Goal: Information Seeking & Learning: Learn about a topic

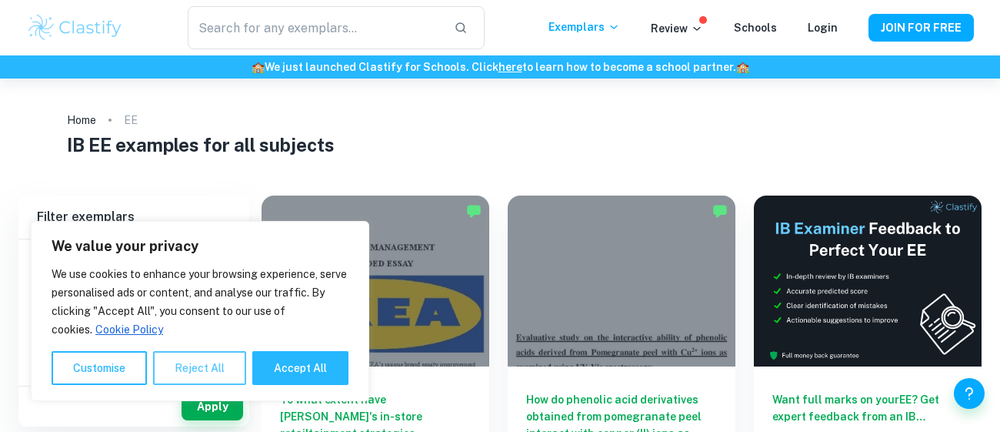
click at [201, 366] on button "Reject All" at bounding box center [199, 368] width 93 height 34
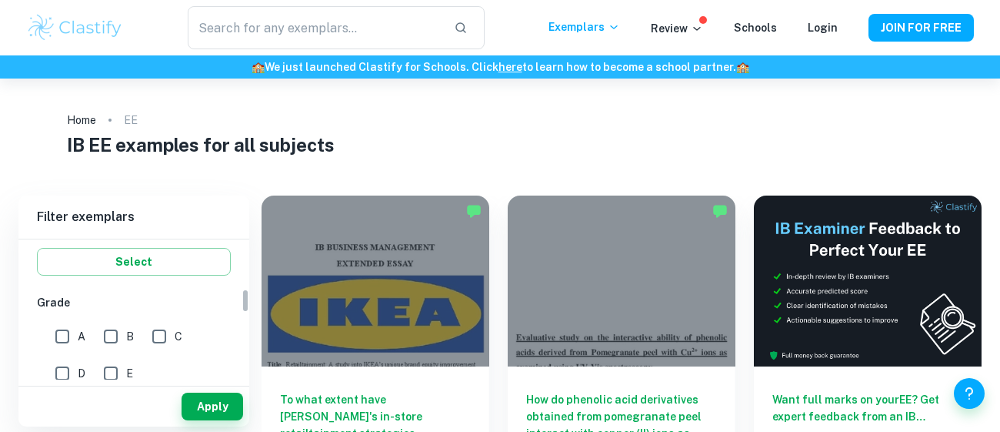
scroll to position [291, 0]
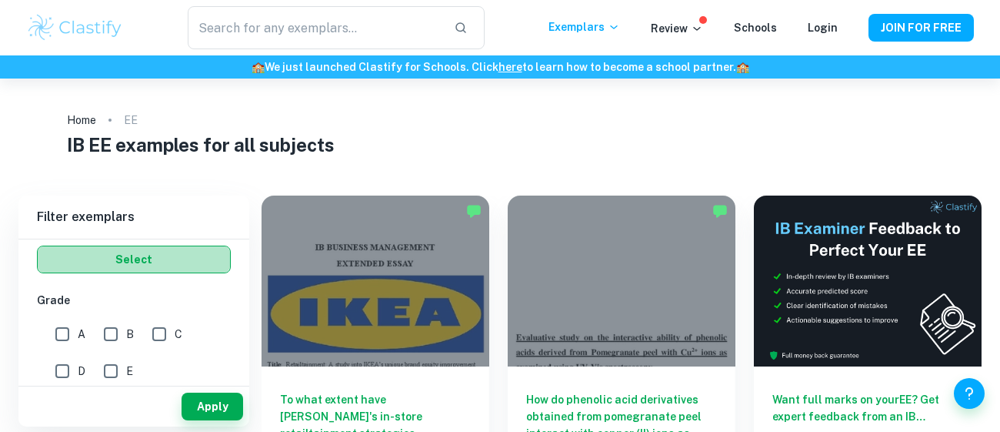
click at [160, 269] on button "Select" at bounding box center [134, 259] width 194 height 28
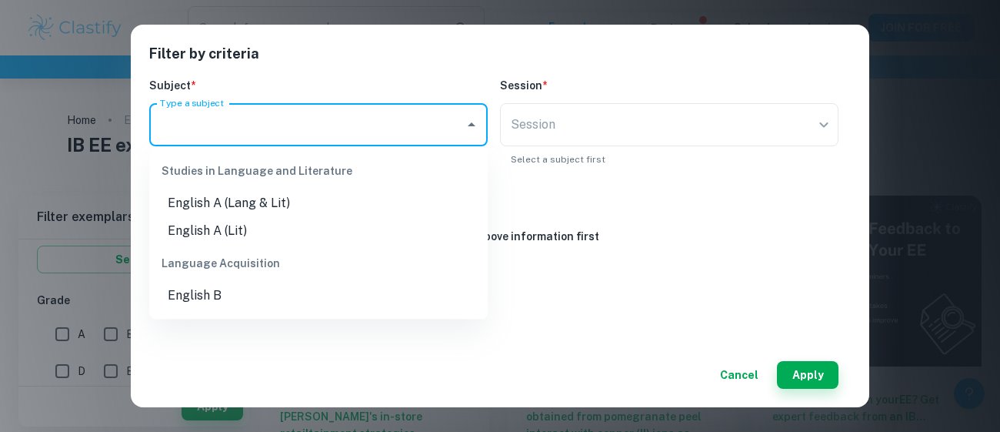
click at [425, 120] on input "Type a subject" at bounding box center [307, 124] width 302 height 29
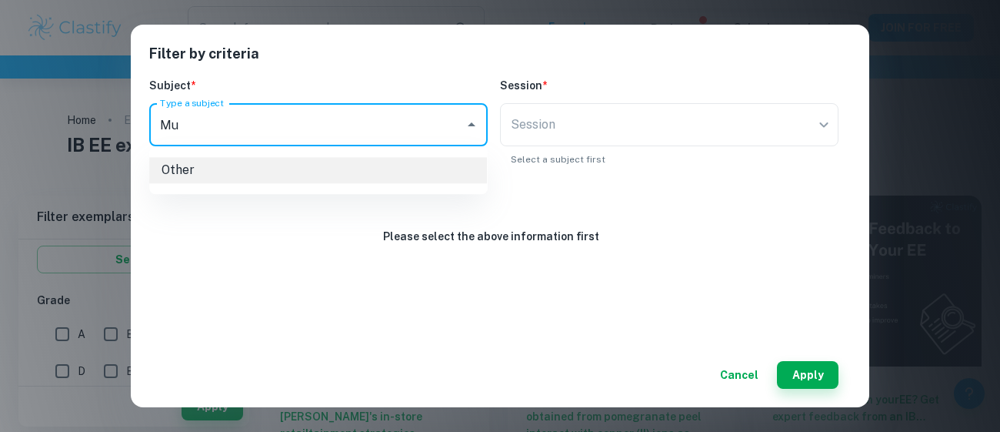
type input "M"
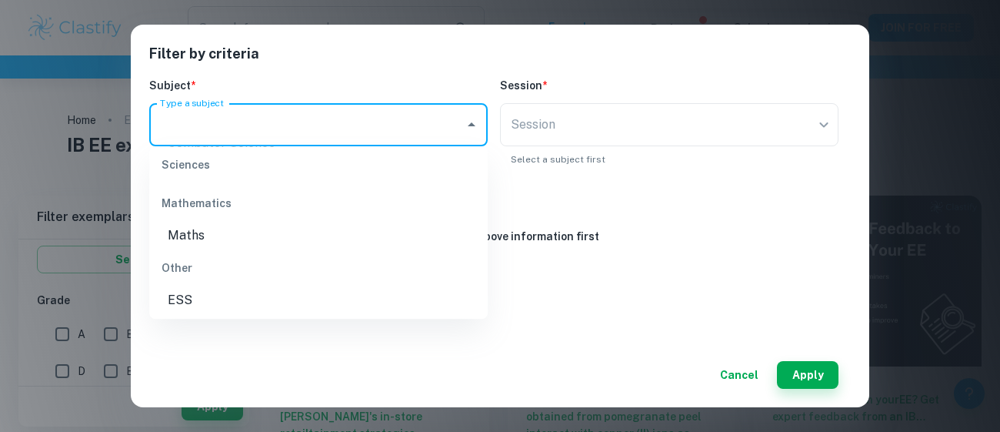
scroll to position [0, 0]
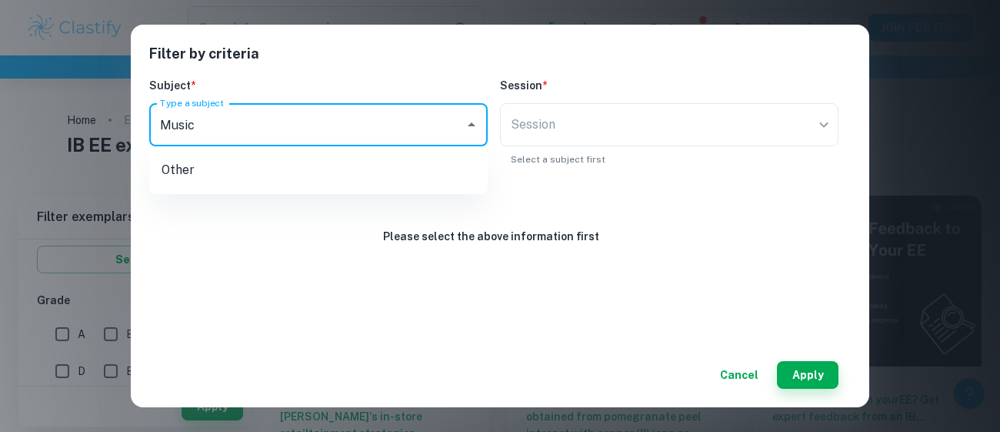
type input "Music"
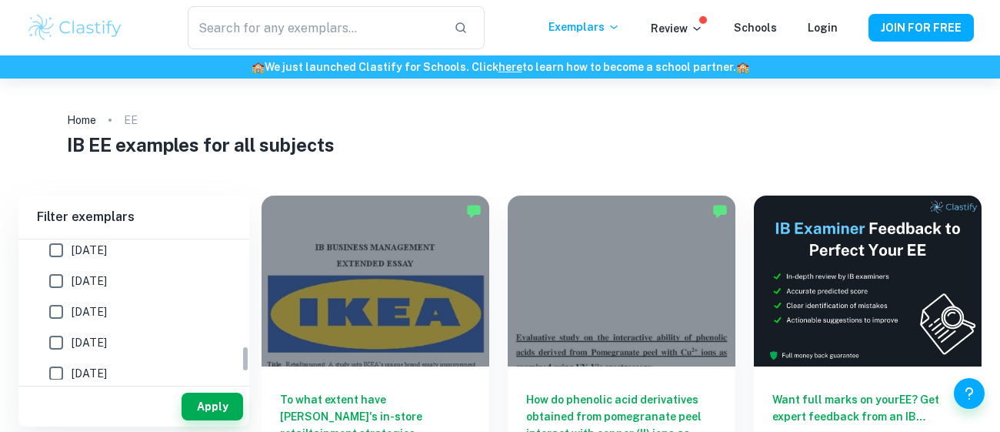
scroll to position [602, 0]
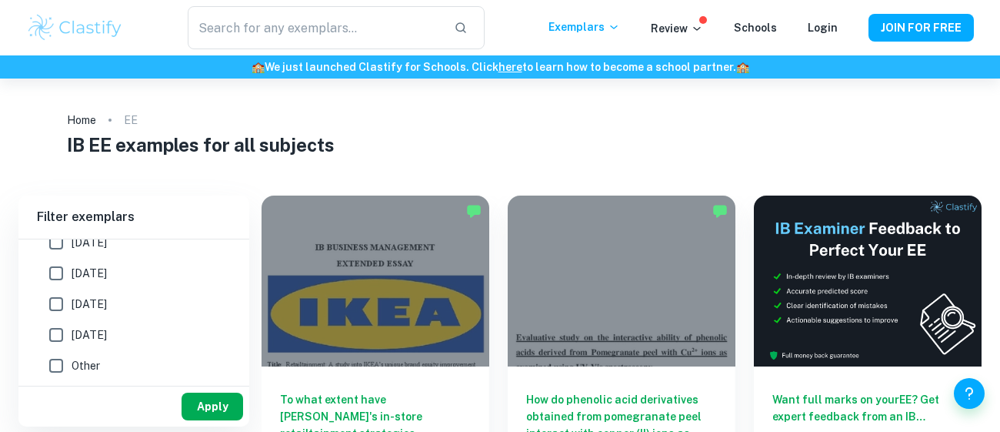
click at [205, 415] on button "Apply" at bounding box center [213, 406] width 62 height 28
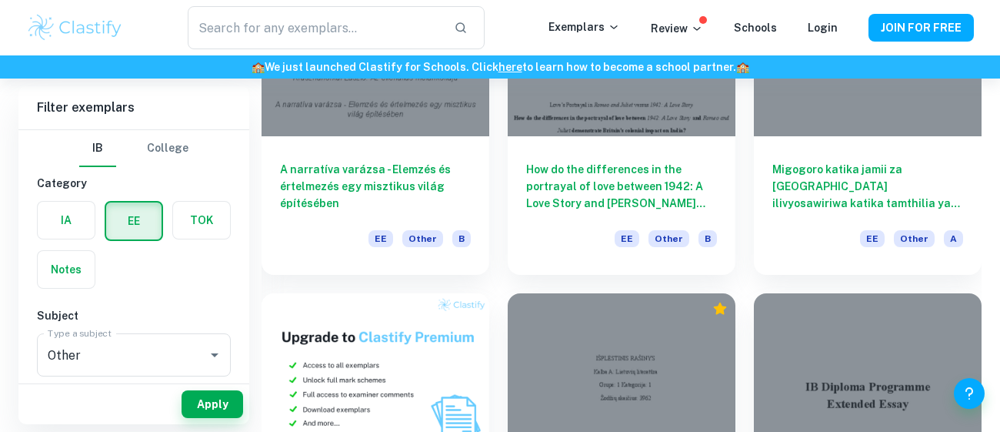
scroll to position [560, 0]
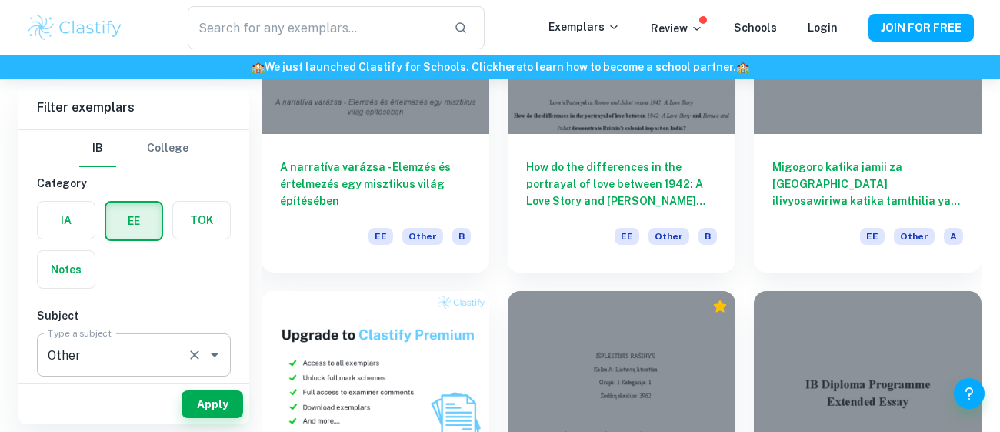
click at [144, 374] on div "Other Type a subject" at bounding box center [134, 354] width 194 height 43
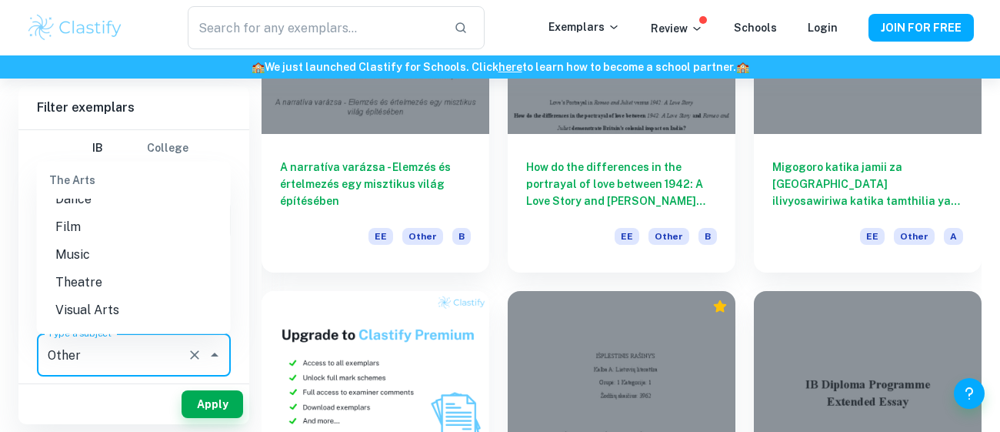
scroll to position [2039, 0]
click at [91, 240] on li "Music" at bounding box center [134, 247] width 194 height 28
type input "Music"
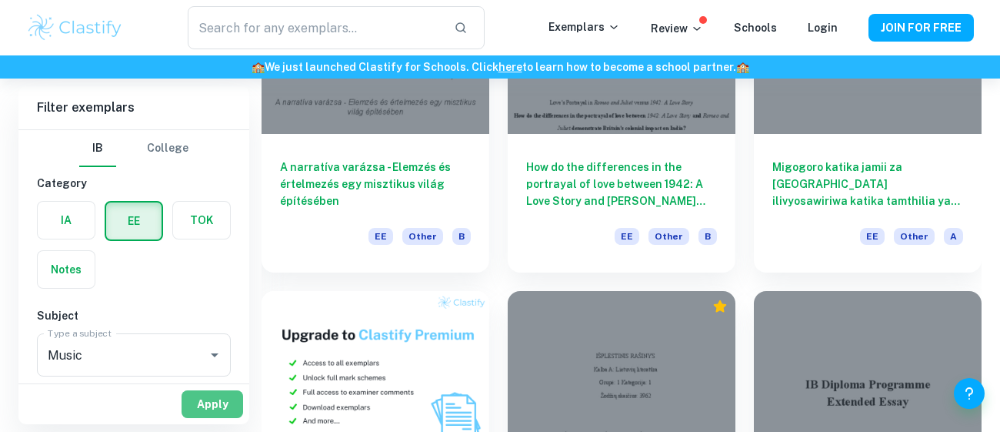
click at [220, 399] on button "Apply" at bounding box center [213, 404] width 62 height 28
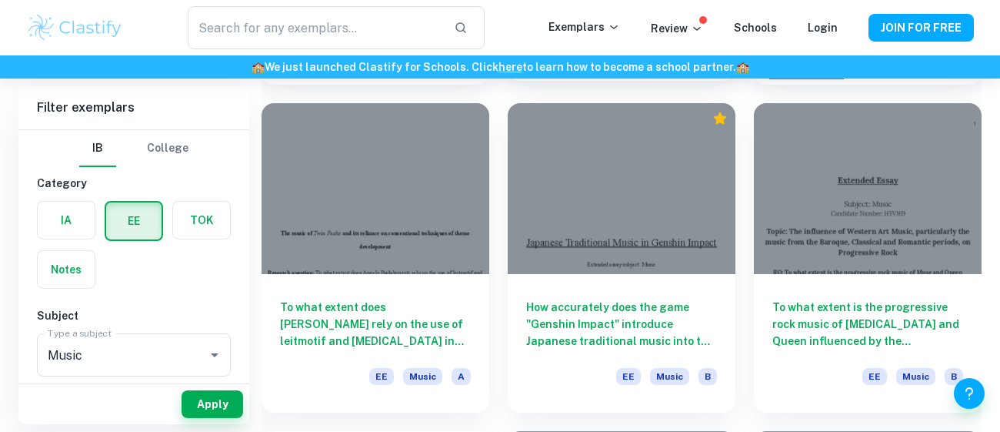
scroll to position [421, 0]
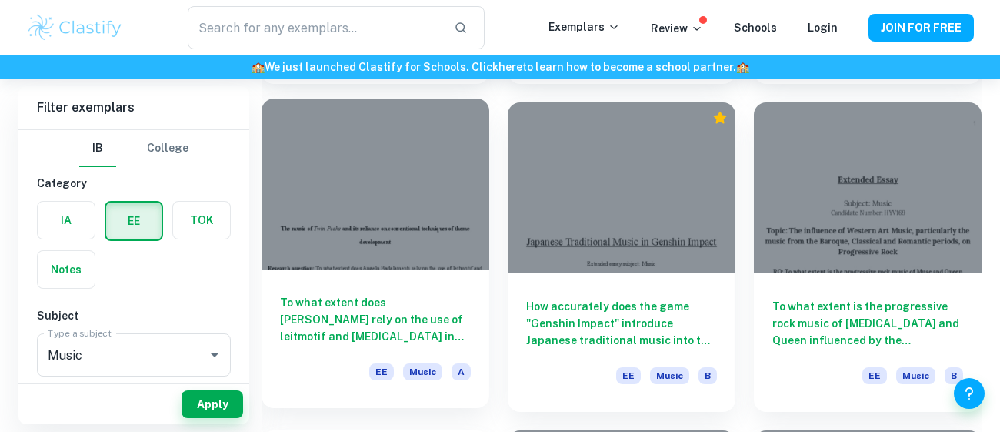
click at [408, 203] on div at bounding box center [376, 184] width 228 height 171
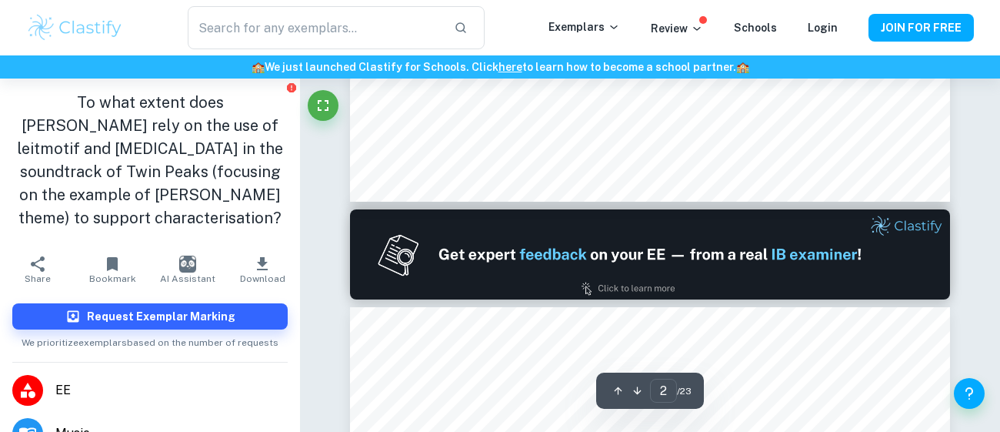
type input "1"
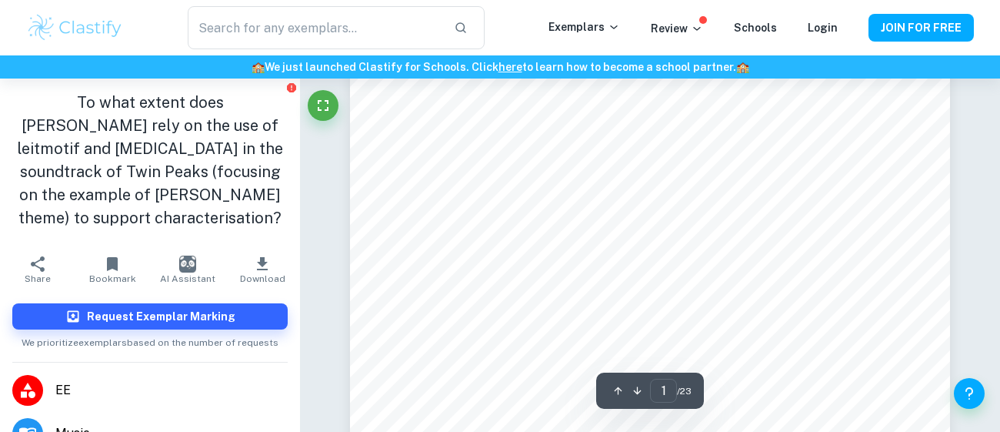
scroll to position [229, 0]
